Goal: Task Accomplishment & Management: Use online tool/utility

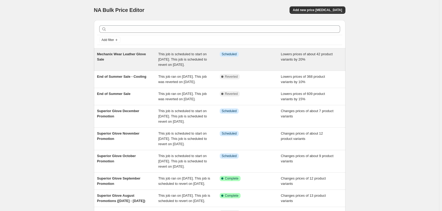
click at [113, 55] on span "Mechanix Wear Leather Glove Sale" at bounding box center [121, 56] width 49 height 9
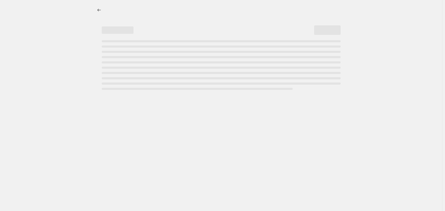
select select "percentage"
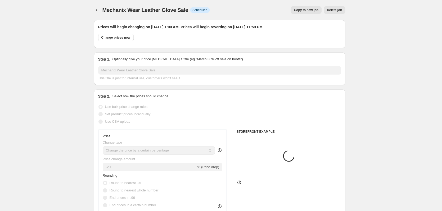
select select "collection"
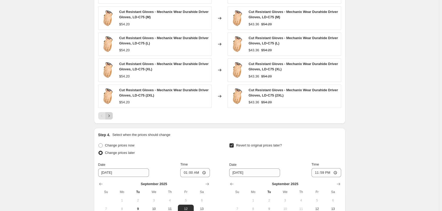
click at [113, 114] on button "Next" at bounding box center [108, 115] width 7 height 7
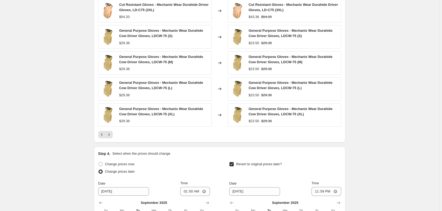
scroll to position [371, 0]
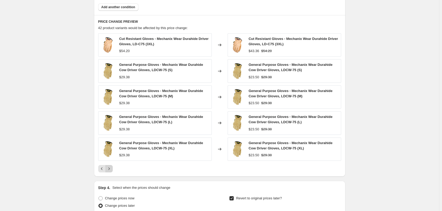
click at [112, 170] on icon "Next" at bounding box center [108, 168] width 5 height 5
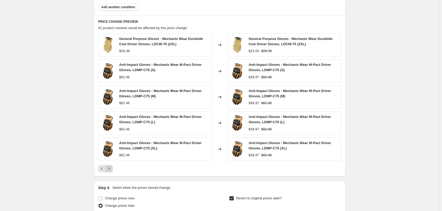
click at [112, 170] on icon "Next" at bounding box center [108, 168] width 5 height 5
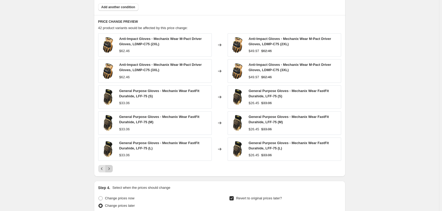
click at [112, 170] on icon "Next" at bounding box center [108, 168] width 5 height 5
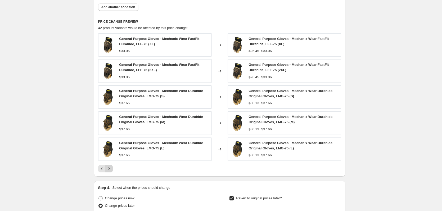
click at [112, 170] on icon "Next" at bounding box center [108, 168] width 5 height 5
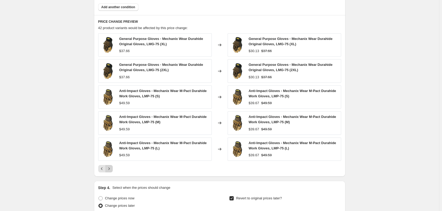
click at [112, 170] on icon "Next" at bounding box center [108, 168] width 5 height 5
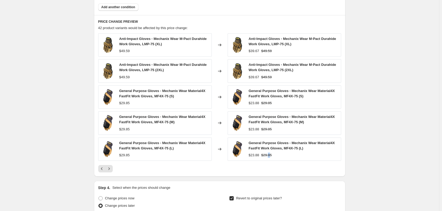
click at [269, 155] on strike "$29.85" at bounding box center [266, 155] width 11 height 5
click at [112, 169] on icon "Next" at bounding box center [108, 168] width 5 height 5
